Goal: Information Seeking & Learning: Learn about a topic

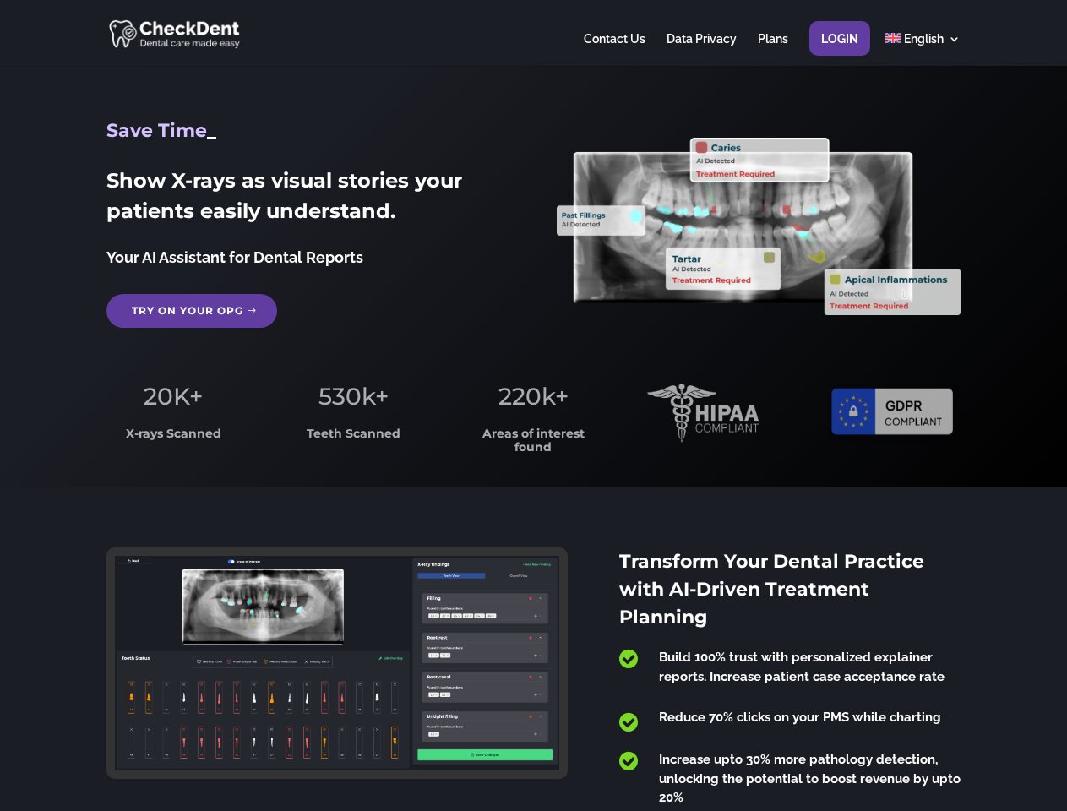
click at [533, 405] on span "220k+" at bounding box center [533, 396] width 70 height 29
click at [533, 33] on div at bounding box center [532, 33] width 853 height 66
click at [533, 405] on span "220k+" at bounding box center [533, 396] width 70 height 29
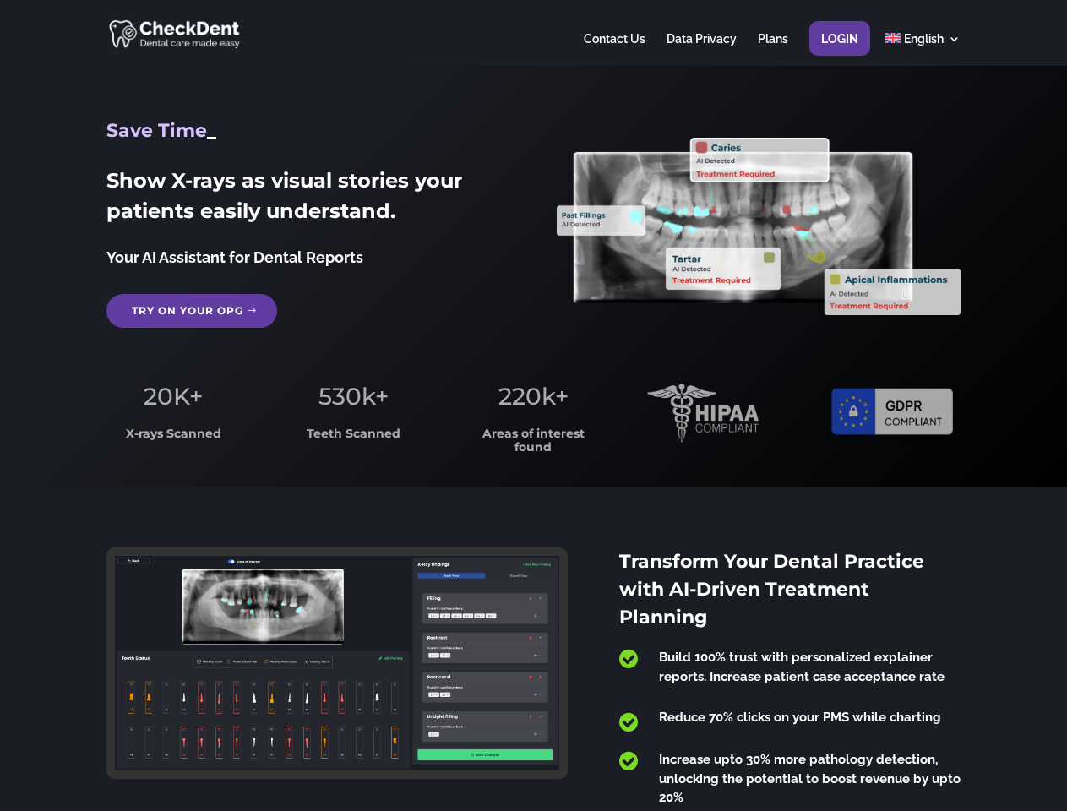
click at [533, 33] on div at bounding box center [532, 33] width 853 height 66
